Goal: Task Accomplishment & Management: Complete application form

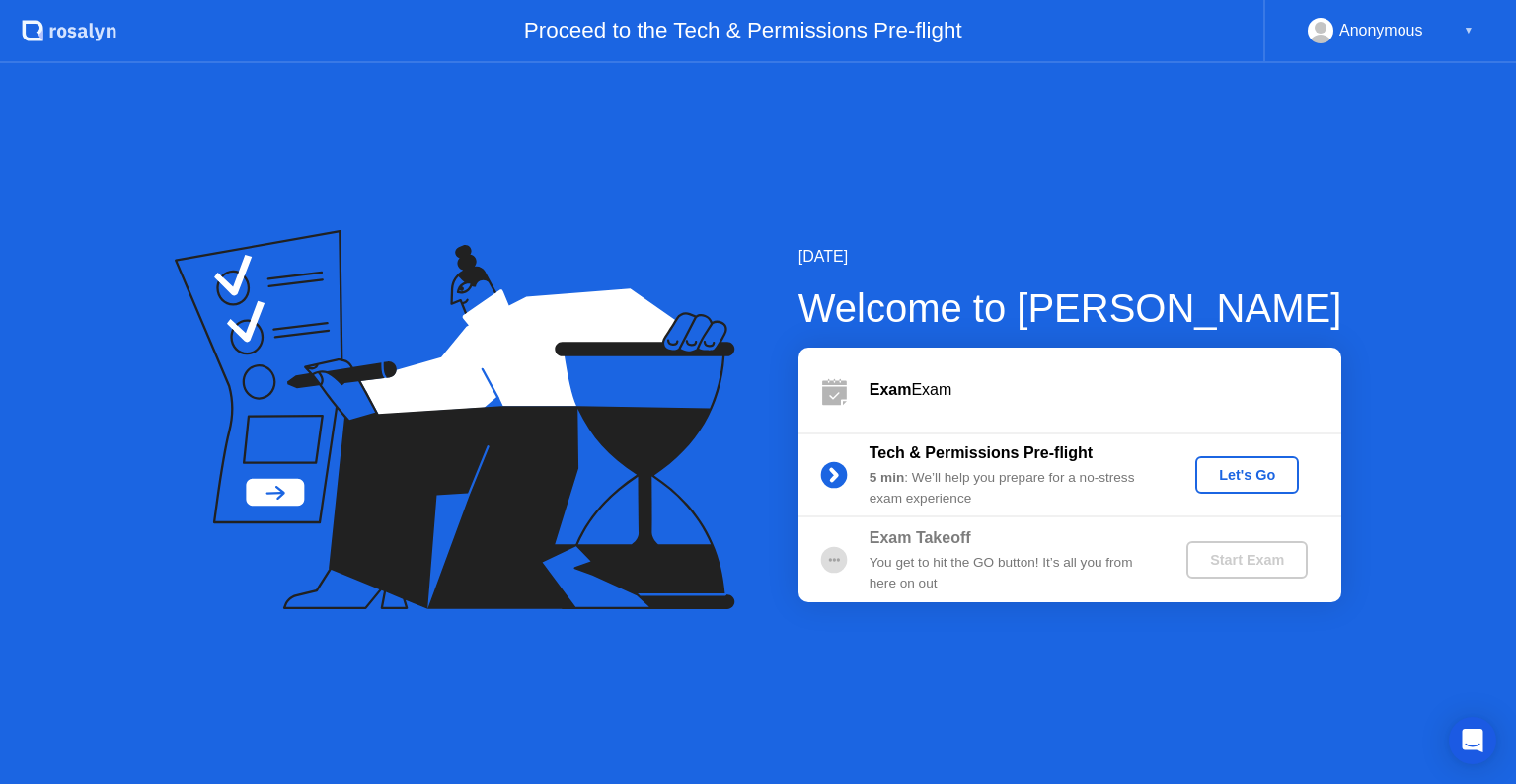
click at [1215, 487] on button "Let's Go" at bounding box center [1248, 475] width 103 height 38
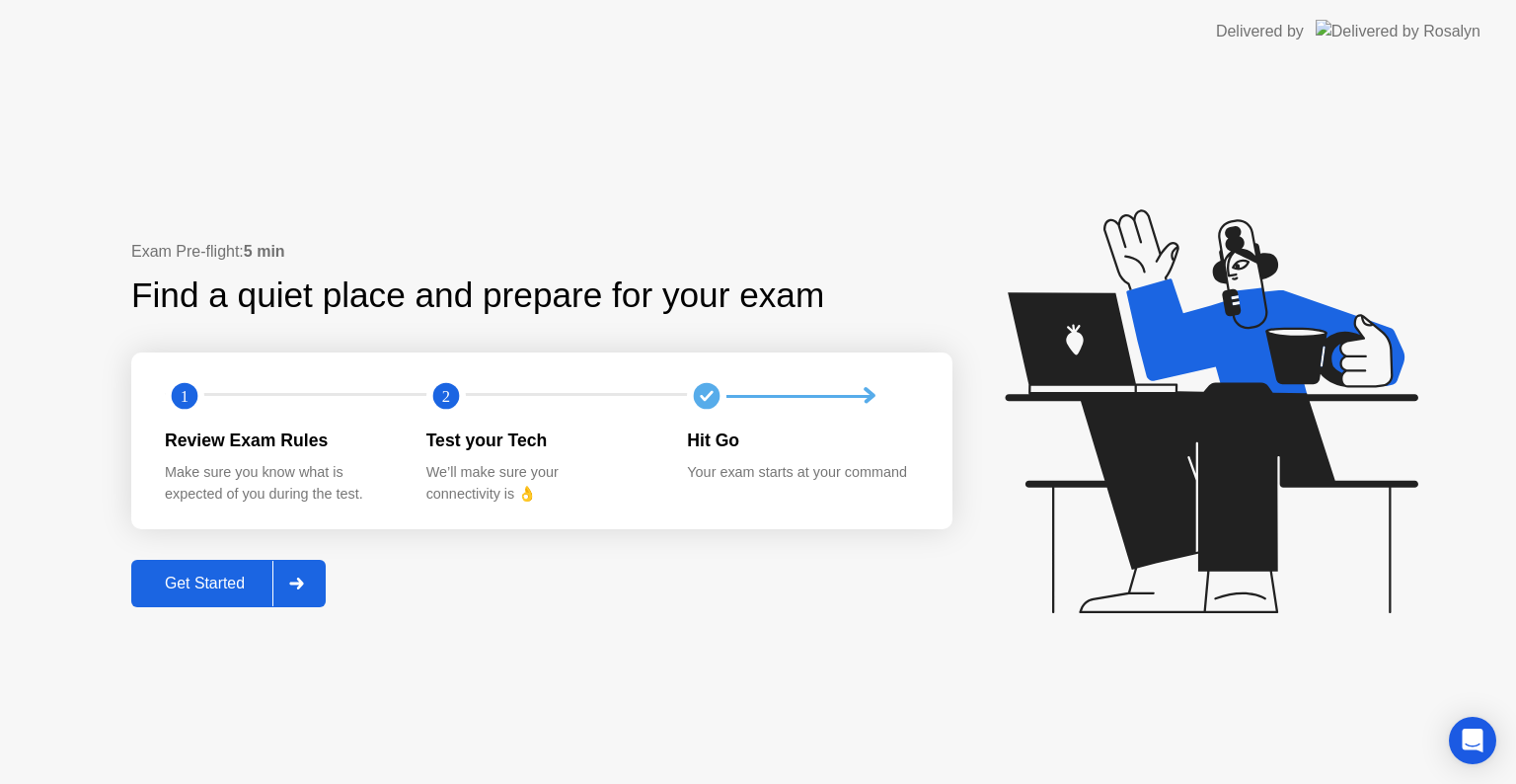
click at [238, 587] on div "Get Started" at bounding box center [205, 583] width 135 height 18
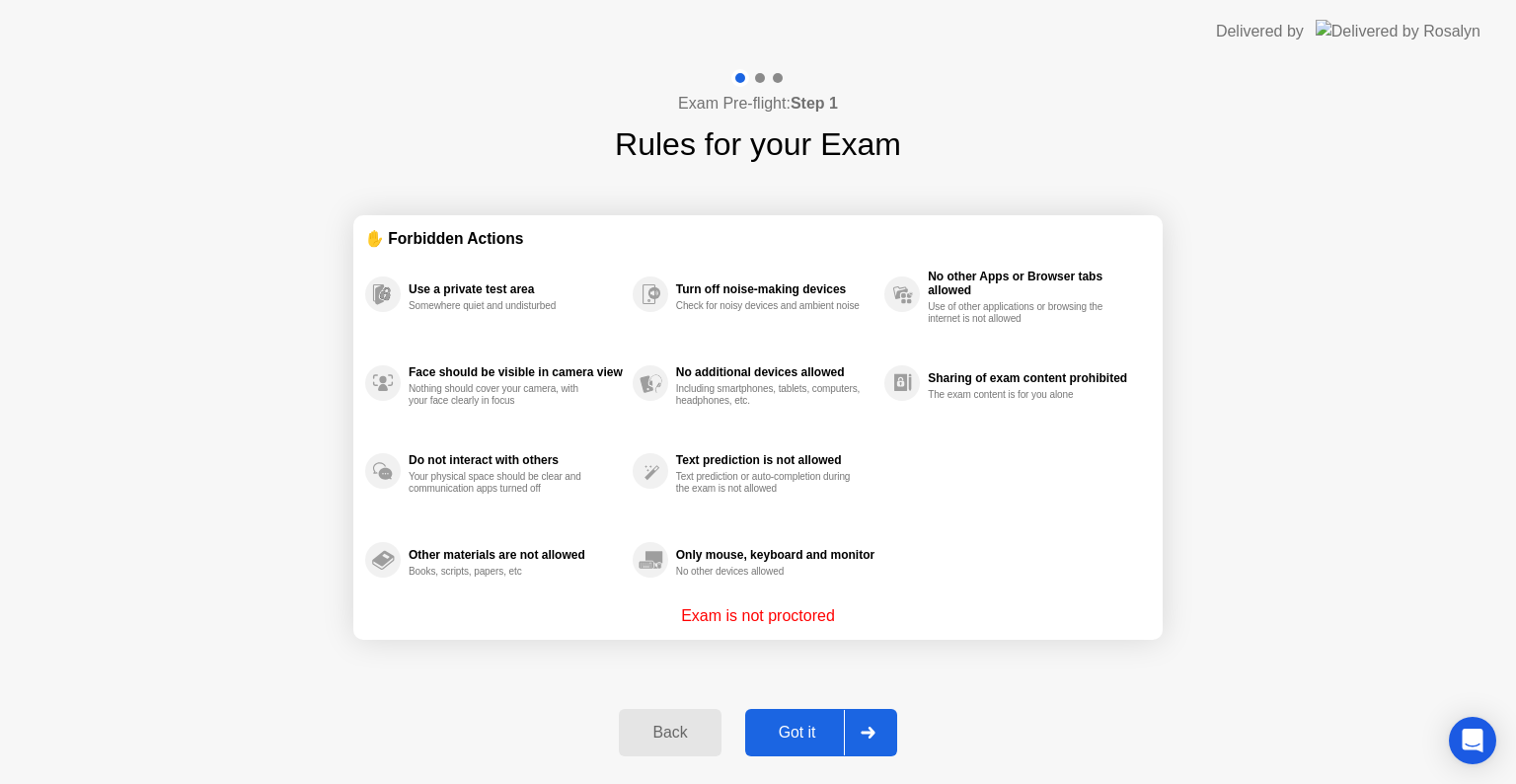
click at [794, 726] on div "Got it" at bounding box center [797, 732] width 92 height 18
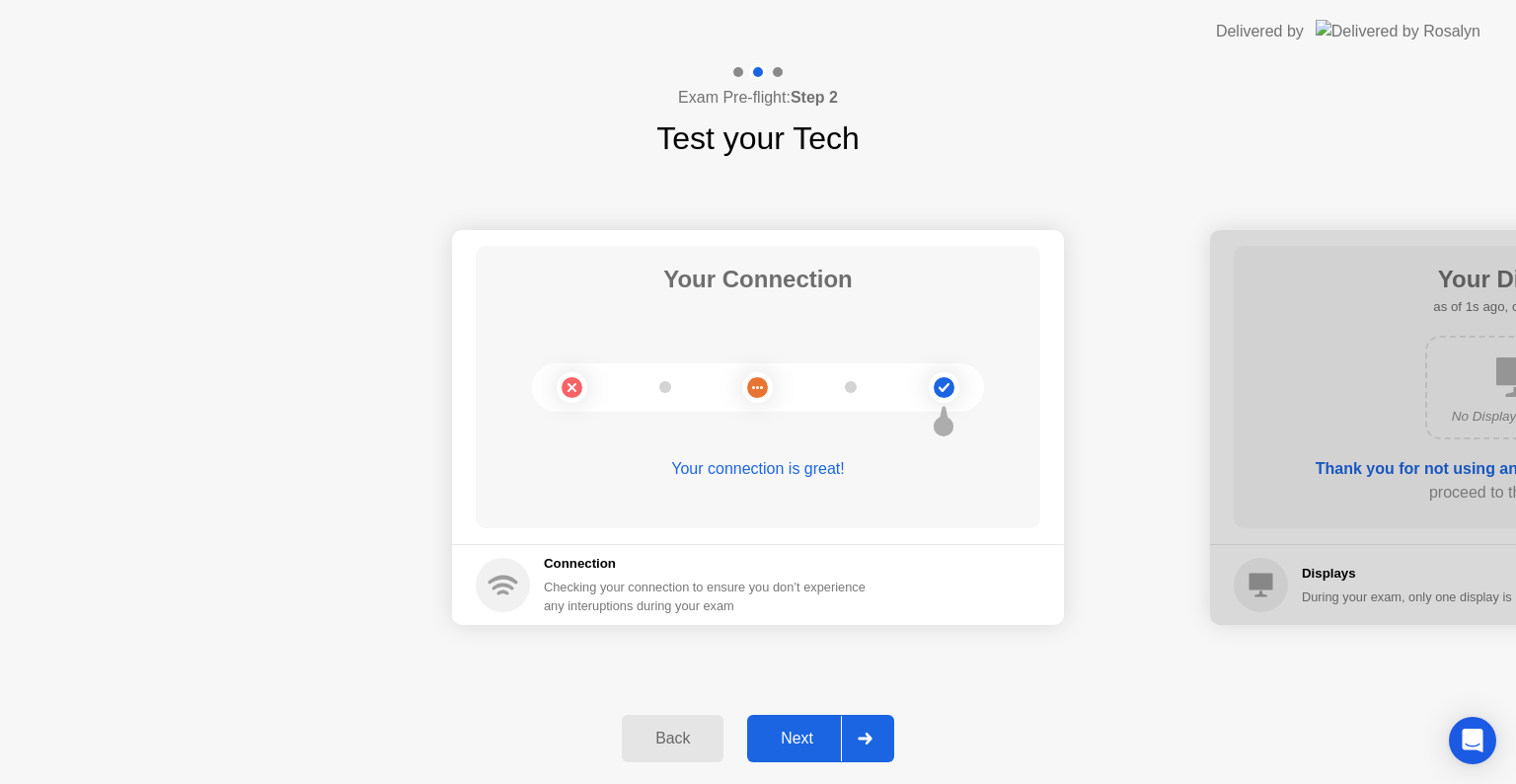
click at [815, 746] on div "Next" at bounding box center [797, 738] width 87 height 18
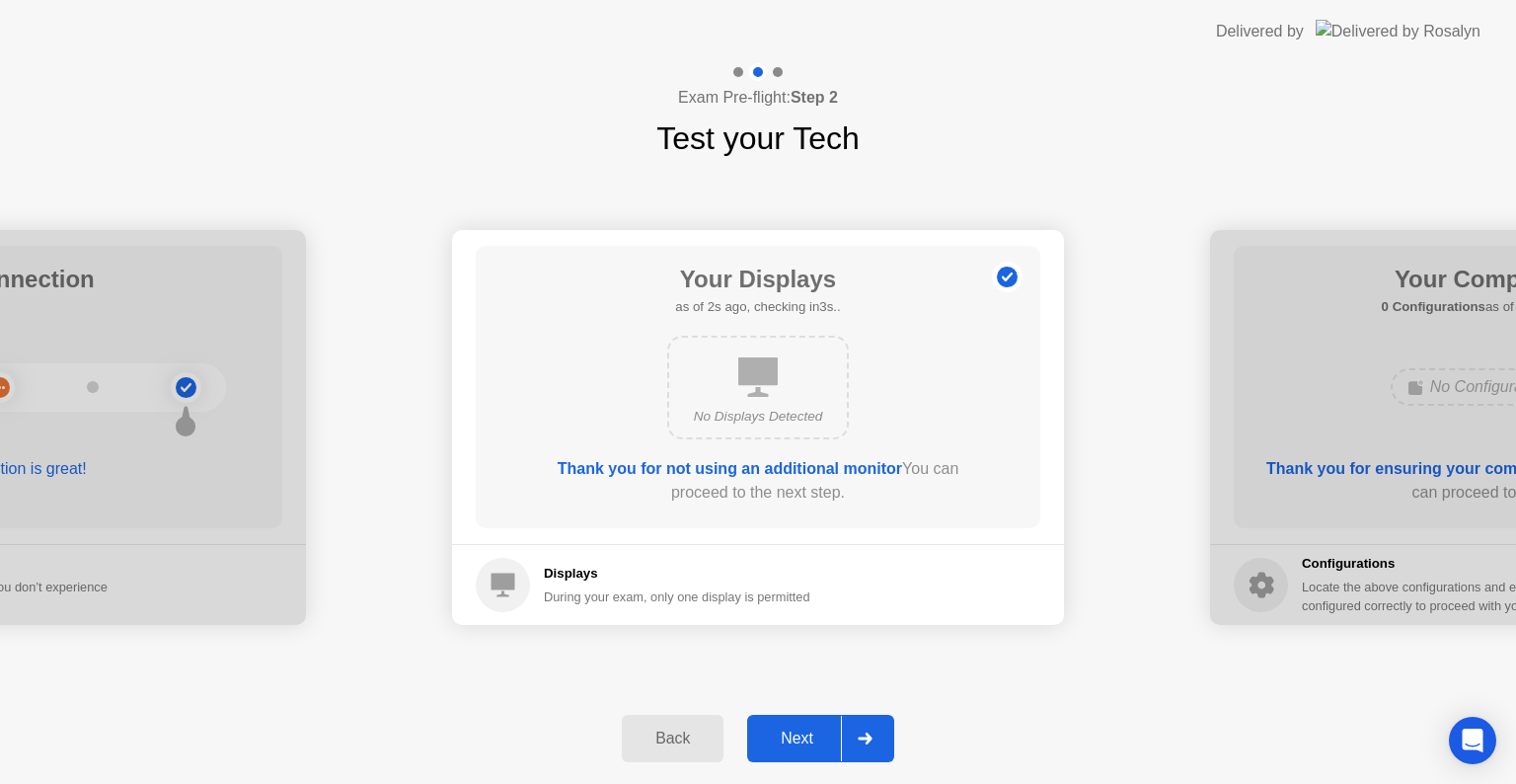
click at [815, 746] on div "Next" at bounding box center [797, 738] width 87 height 18
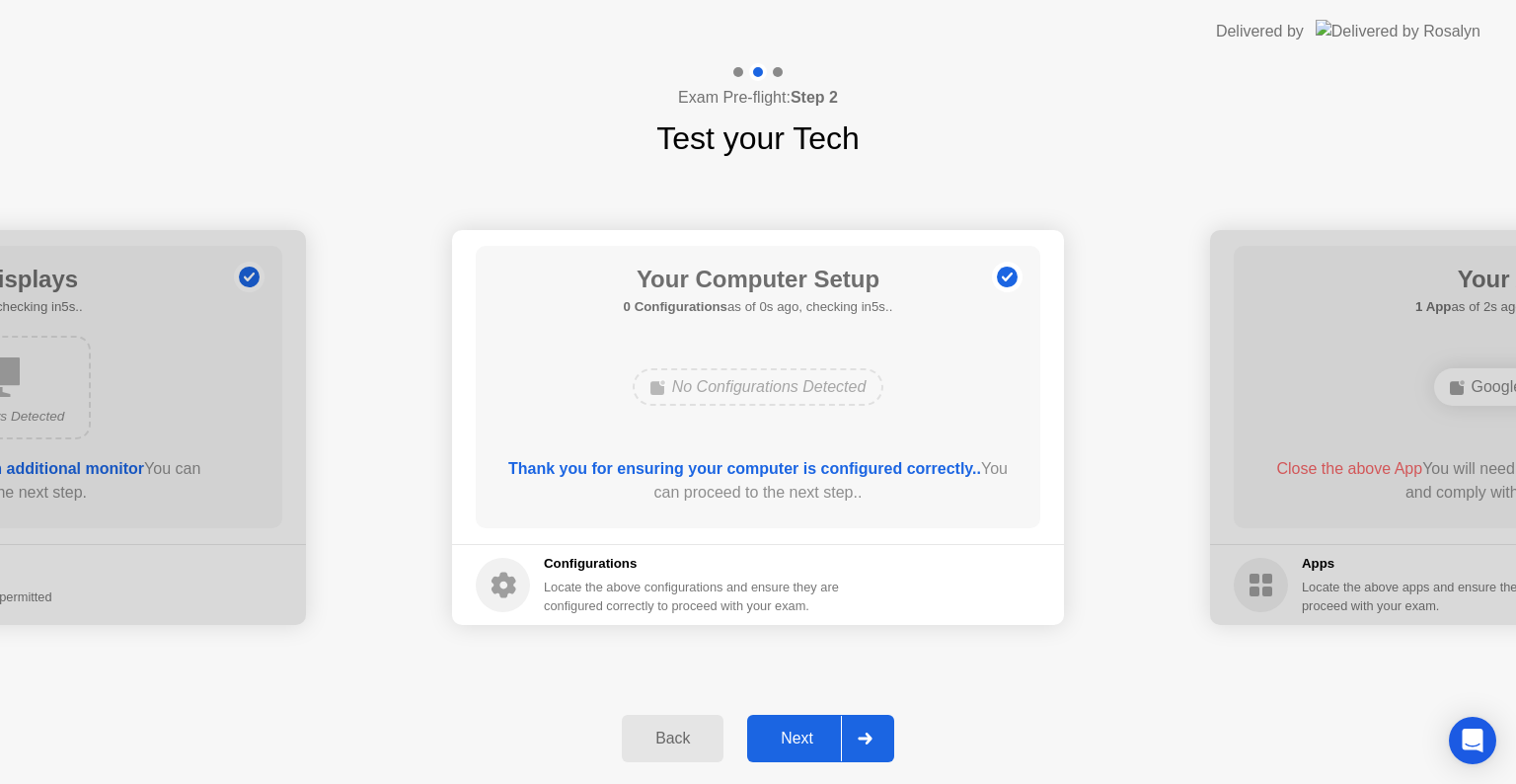
click at [815, 746] on div "Next" at bounding box center [797, 738] width 87 height 18
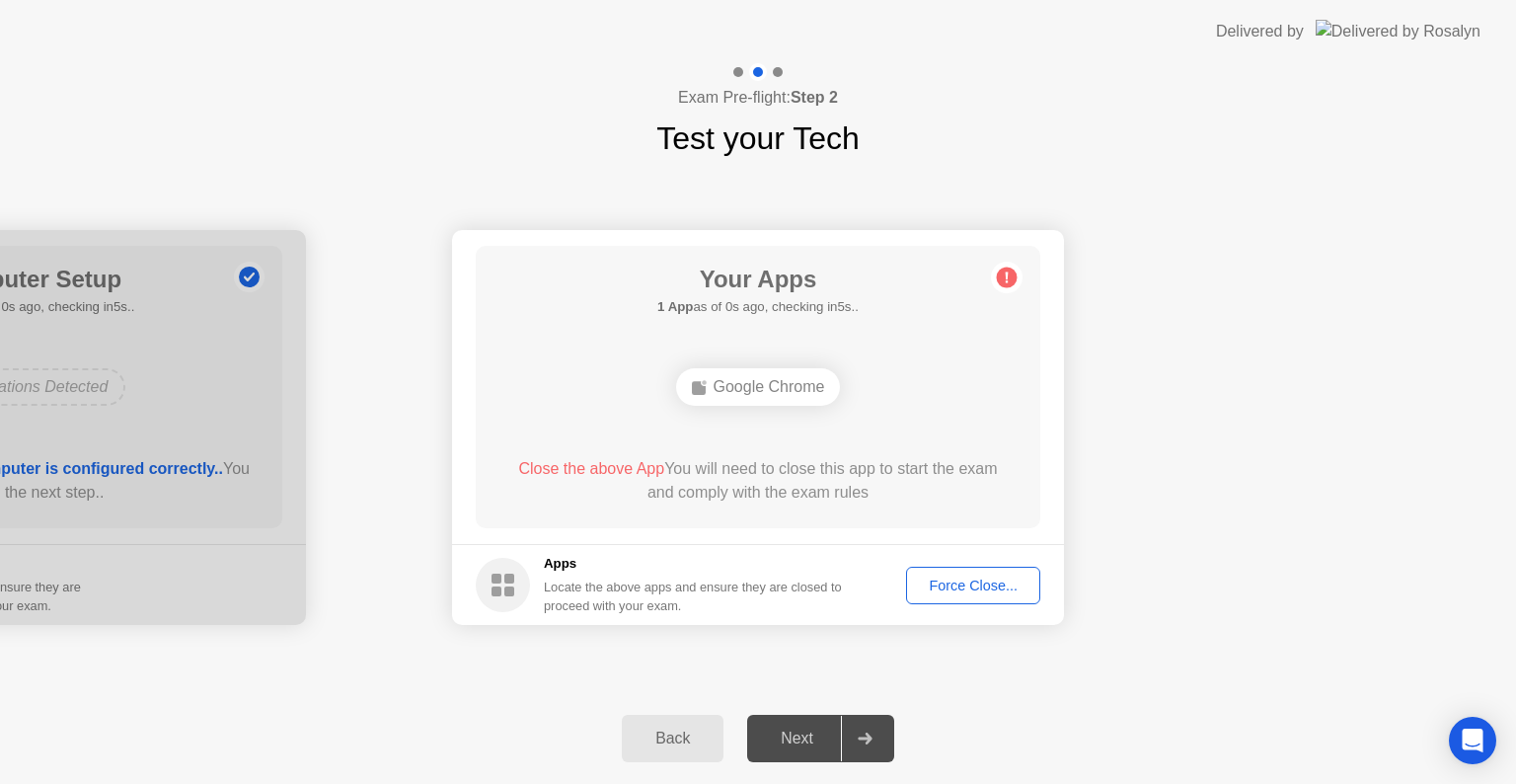
click at [970, 588] on div "Force Close..." at bounding box center [973, 585] width 120 height 16
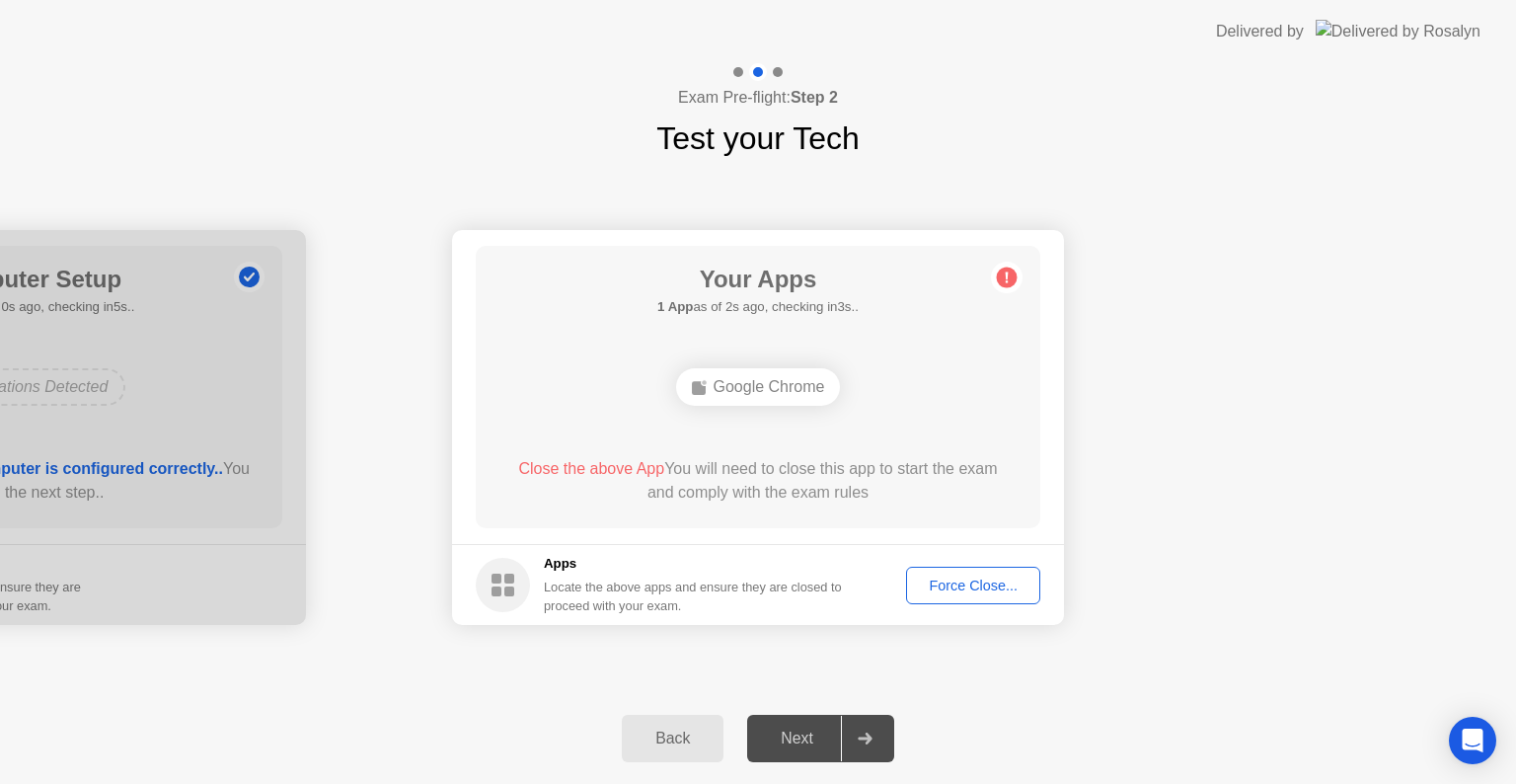
click at [935, 583] on div "Force Close..." at bounding box center [973, 585] width 120 height 16
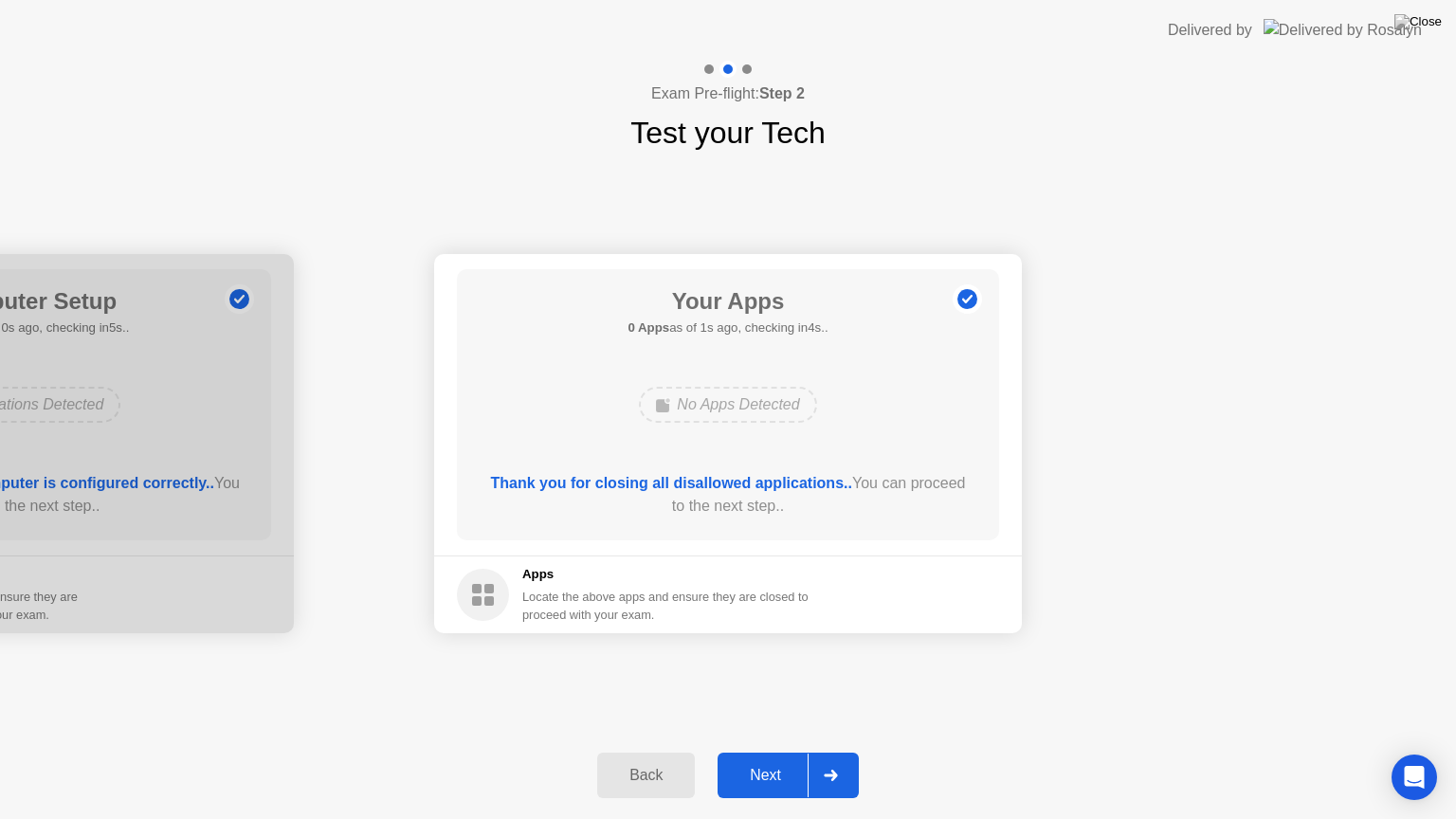
click at [744, 752] on div "Next" at bounding box center [766, 775] width 84 height 17
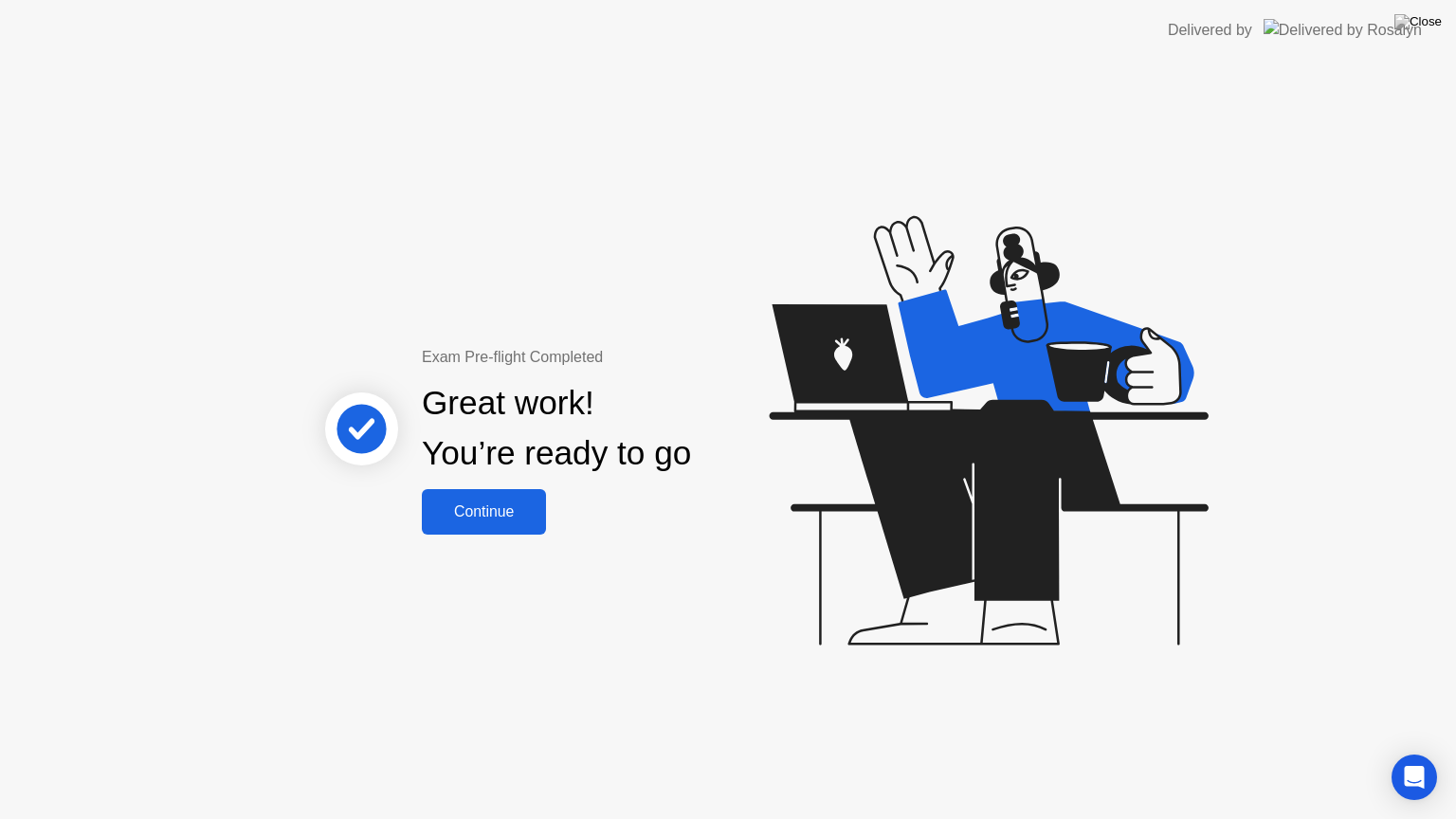
click at [496, 523] on button "Continue" at bounding box center [484, 512] width 124 height 46
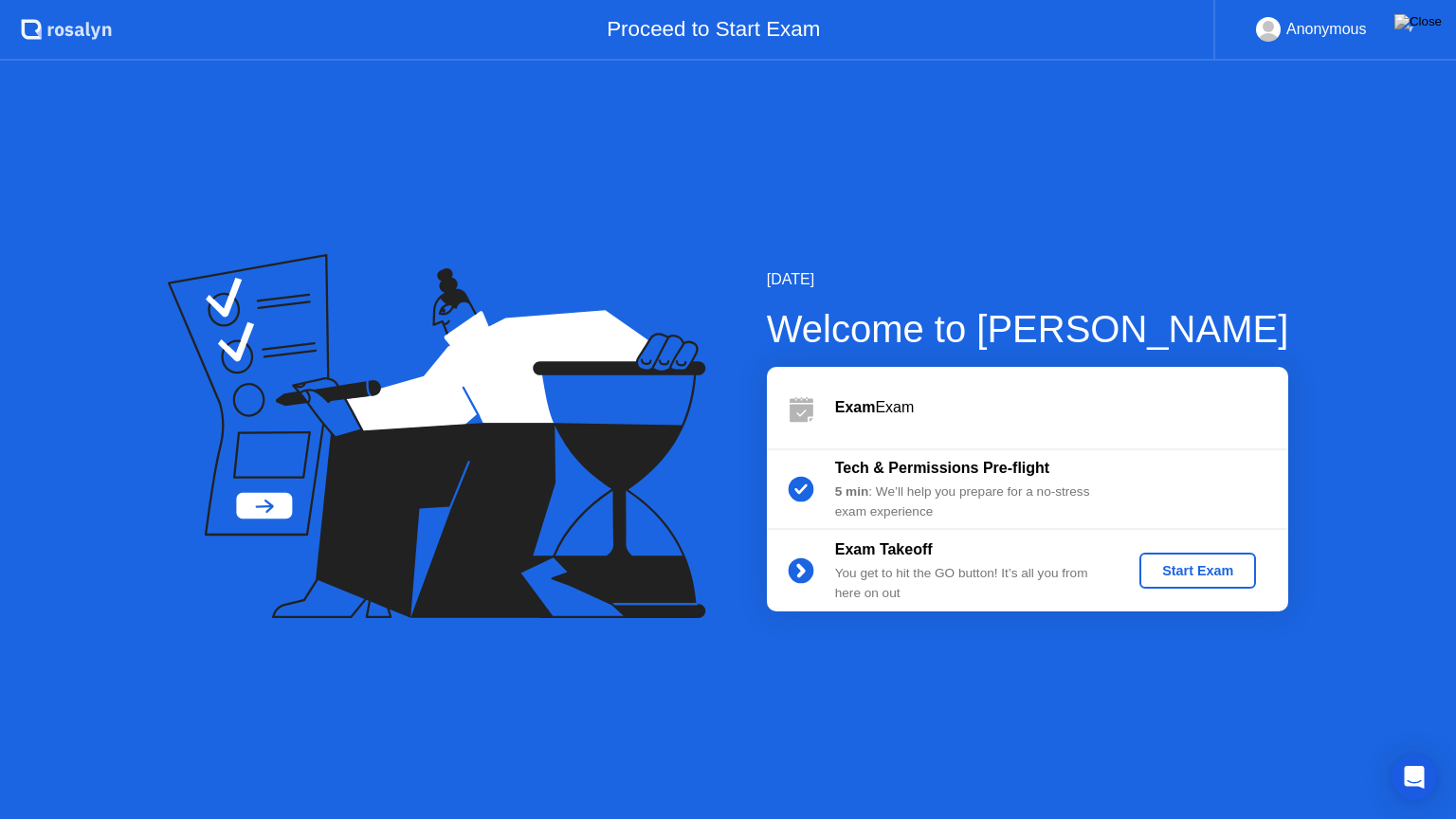
click at [1184, 573] on div "Start Exam" at bounding box center [1198, 571] width 101 height 15
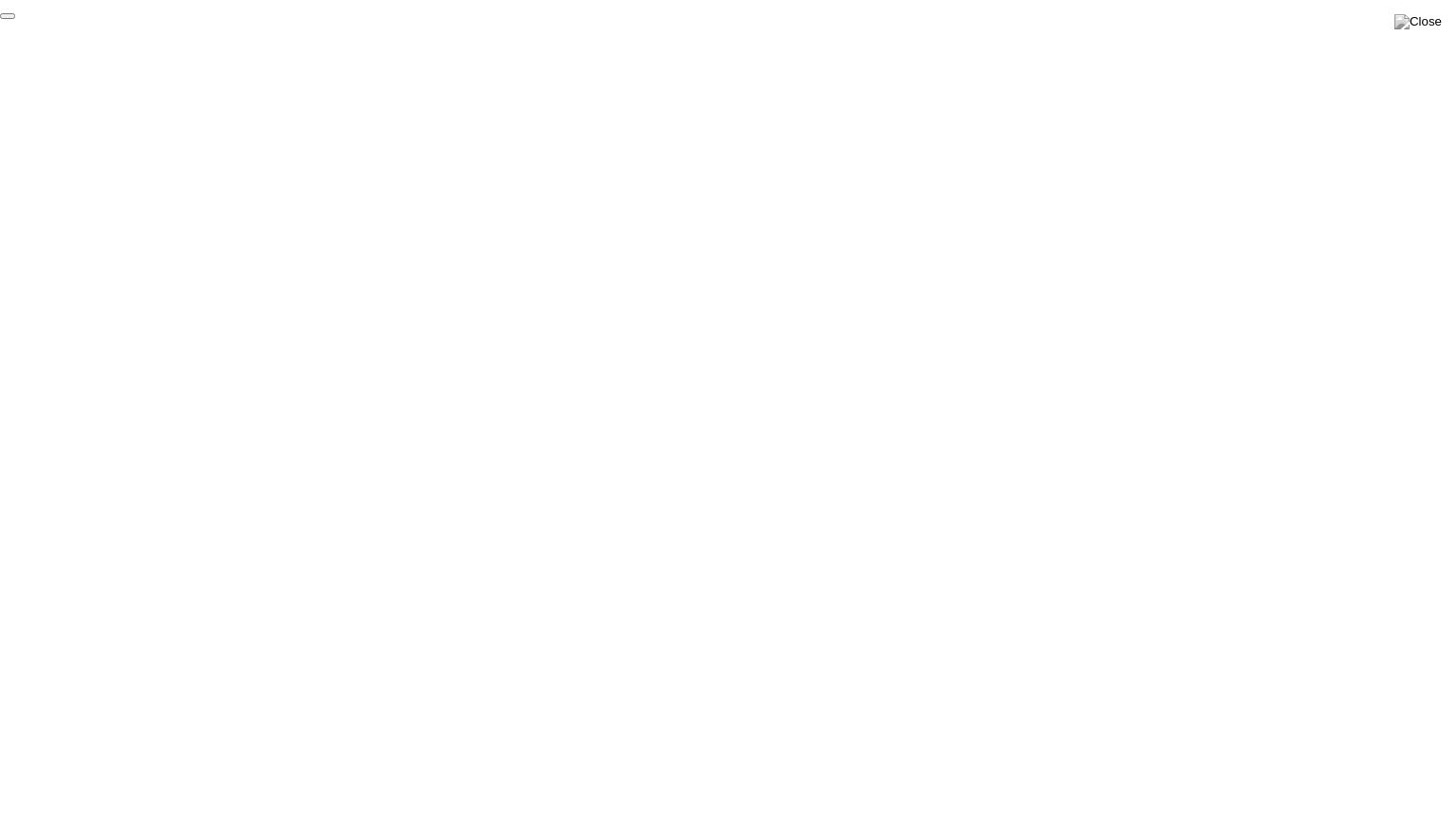
click div "End Proctoring Session"
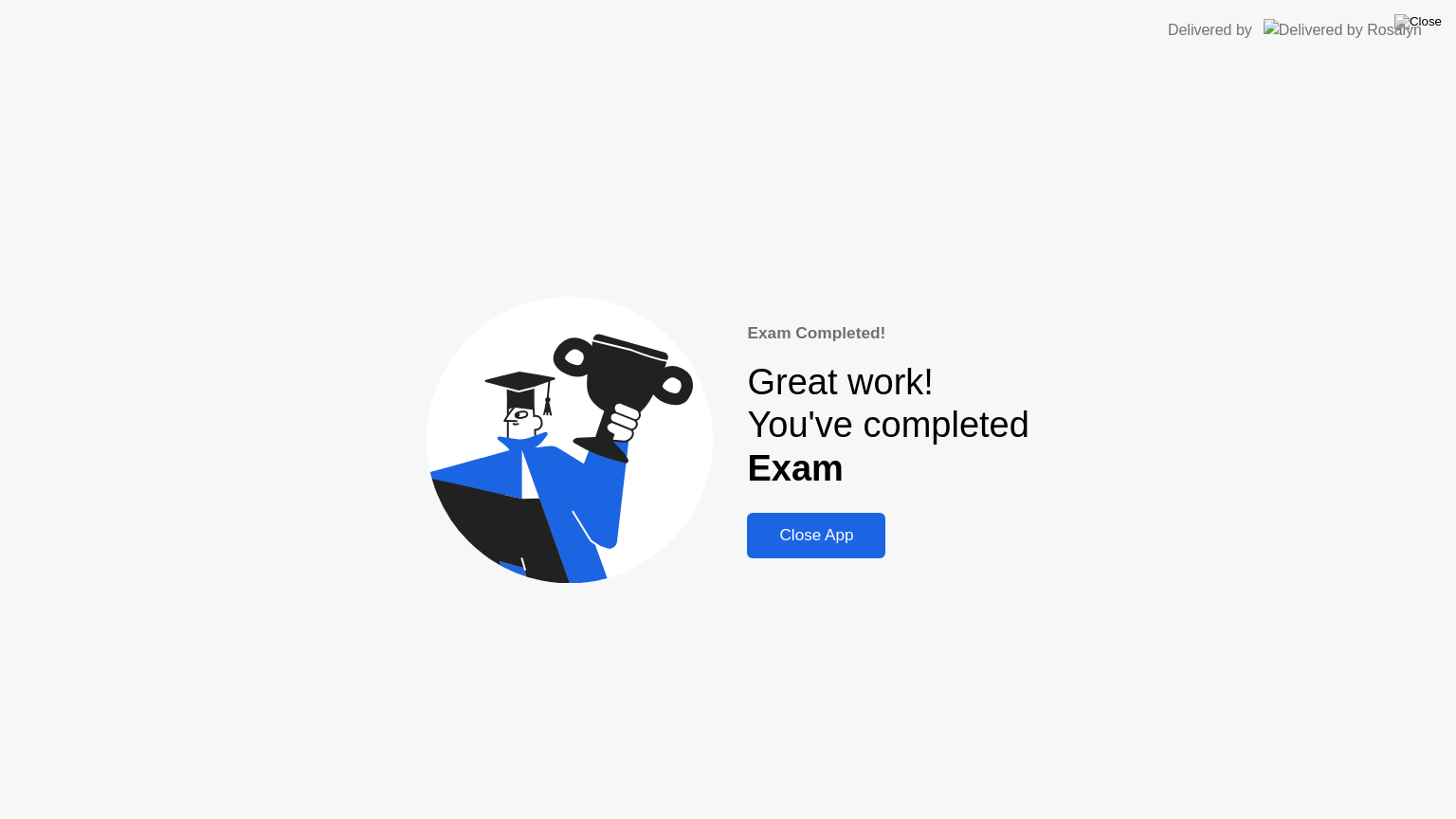
click at [837, 539] on div "Close App" at bounding box center [816, 536] width 127 height 19
